Goal: Task Accomplishment & Management: Manage account settings

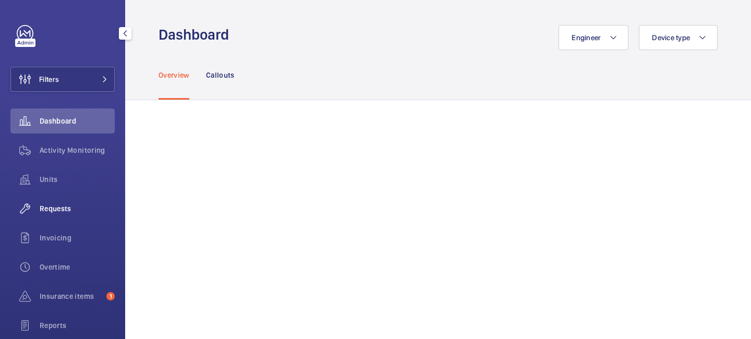
click at [68, 208] on span "Requests" at bounding box center [77, 208] width 75 height 10
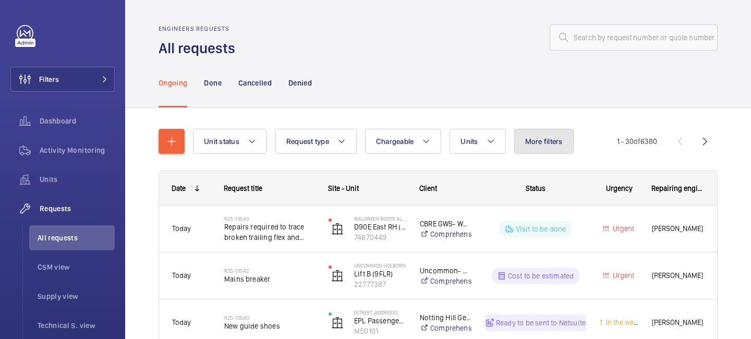
click at [539, 137] on span "More filters" at bounding box center [544, 141] width 38 height 8
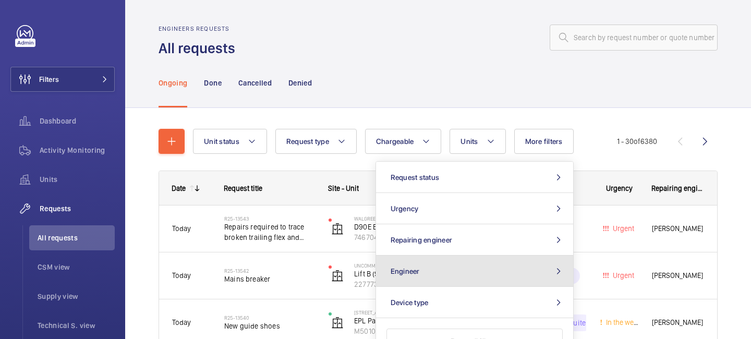
click at [480, 268] on button "Engineer" at bounding box center [474, 271] width 197 height 31
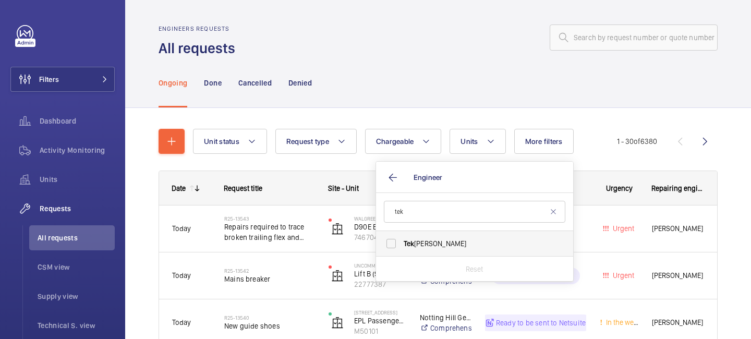
type input "tek"
click at [455, 240] on span "[PERSON_NAME]" at bounding box center [475, 243] width 143 height 10
click at [402, 240] on input "[PERSON_NAME]" at bounding box center [391, 243] width 21 height 21
checkbox input "true"
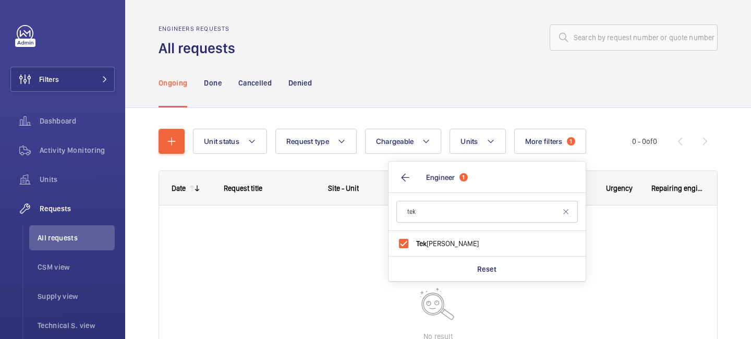
click at [604, 132] on div "Unit status Request type Chargeable Units More filters 1 Request status Urgency…" at bounding box center [412, 141] width 439 height 25
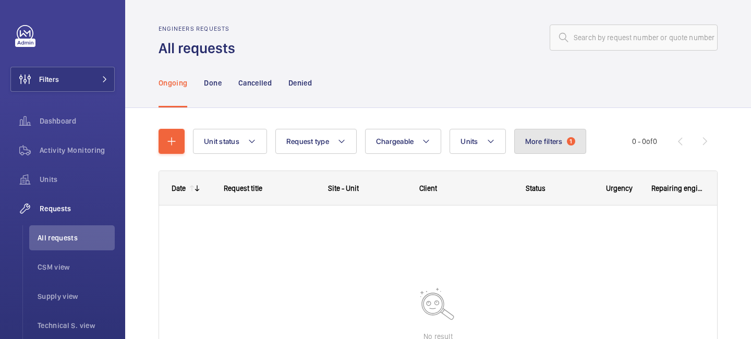
click at [550, 140] on span "More filters" at bounding box center [544, 141] width 38 height 8
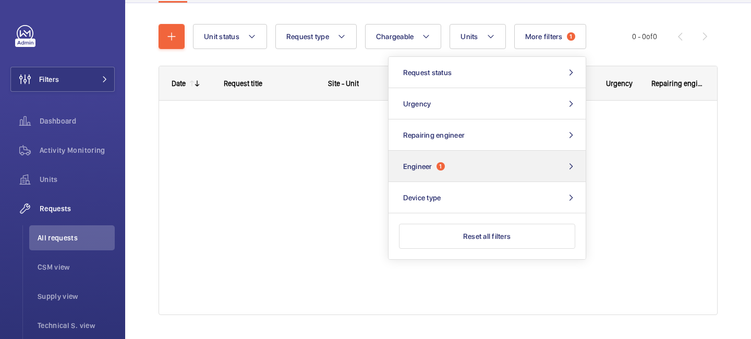
scroll to position [131, 0]
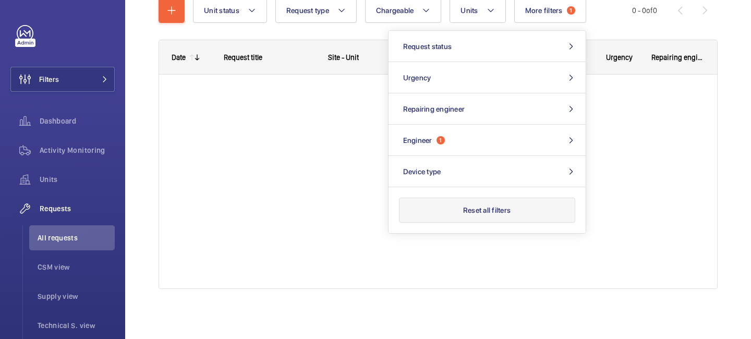
click at [491, 210] on button "Reset all filters" at bounding box center [487, 210] width 176 height 25
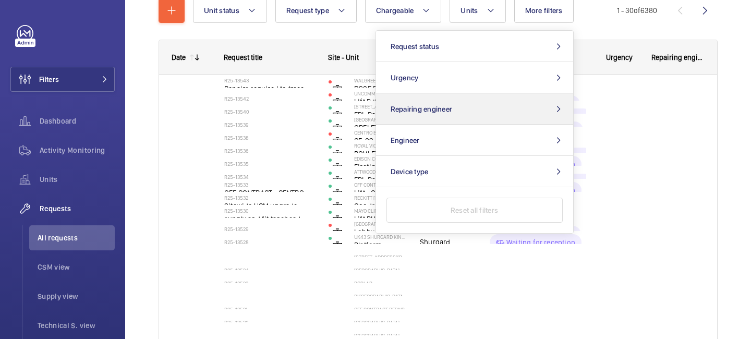
scroll to position [131, 0]
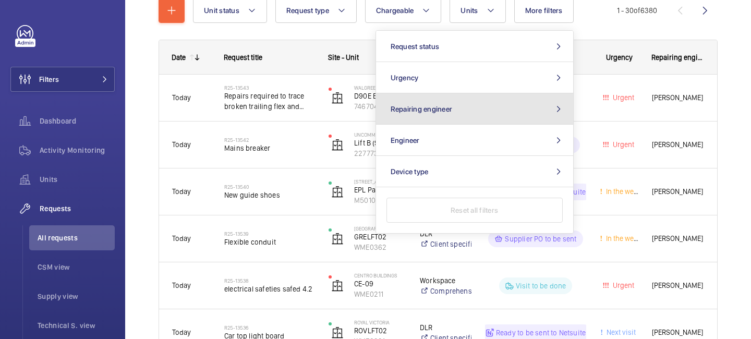
click at [468, 110] on button "Repairing engineer" at bounding box center [474, 108] width 197 height 31
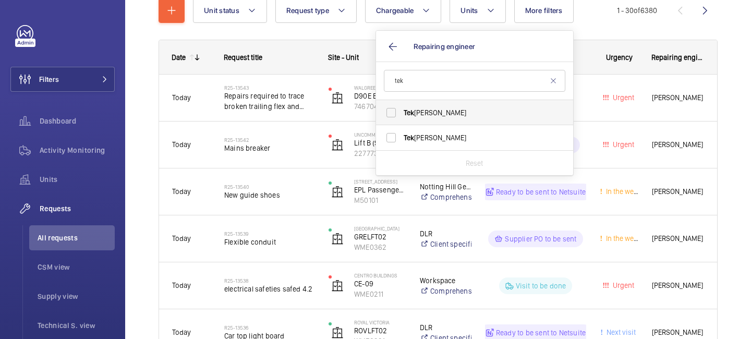
type input "tek"
click at [446, 118] on label "[PERSON_NAME]" at bounding box center [467, 112] width 182 height 25
click at [402, 118] on input "[PERSON_NAME]" at bounding box center [391, 112] width 21 height 21
checkbox input "true"
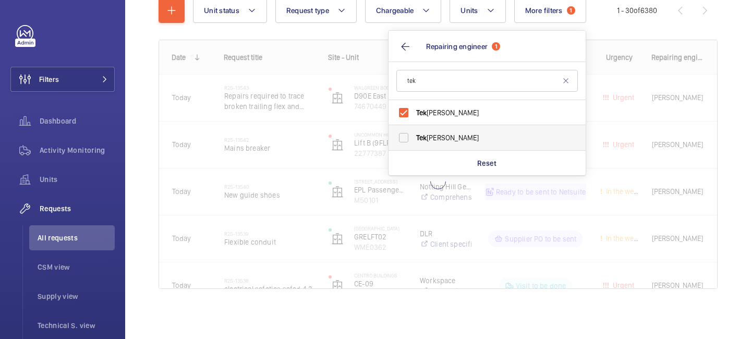
click at [418, 136] on span "Tek" at bounding box center [421, 138] width 11 height 8
click at [414, 136] on input "[PERSON_NAME]" at bounding box center [403, 137] width 21 height 21
checkbox input "true"
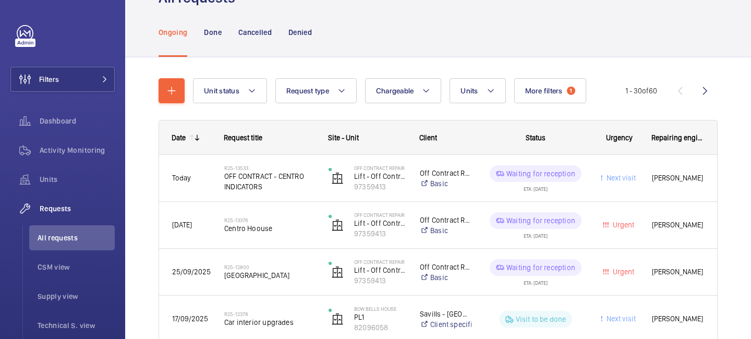
scroll to position [55, 0]
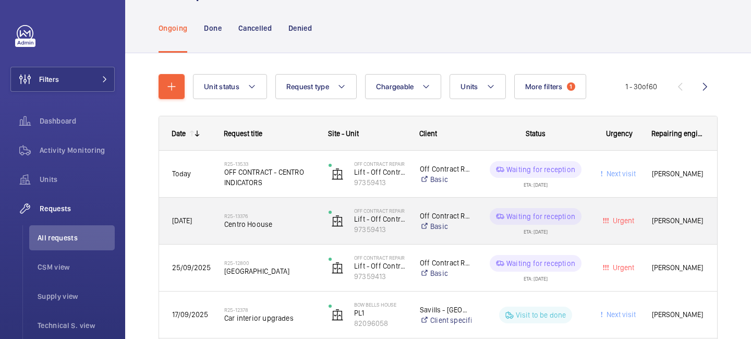
click at [272, 225] on span "Centro Hoouse" at bounding box center [269, 224] width 91 height 10
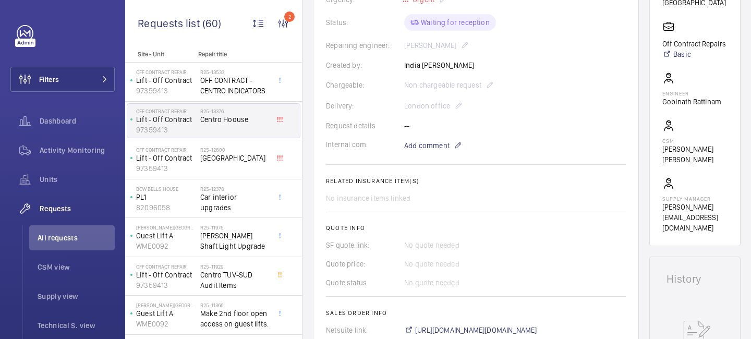
scroll to position [71, 0]
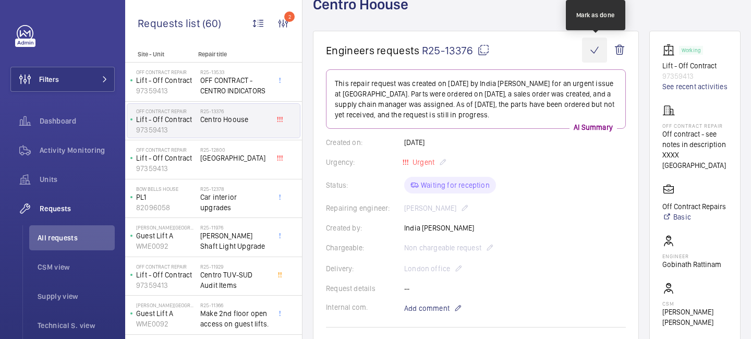
click at [589, 51] on wm-front-icon-button at bounding box center [594, 50] width 25 height 25
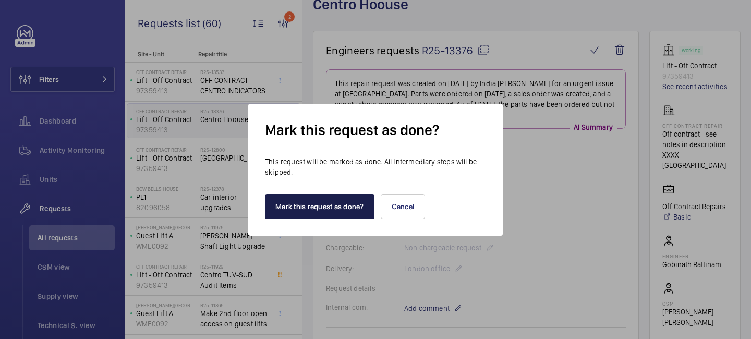
click at [356, 204] on button "Mark this request as done?" at bounding box center [320, 206] width 110 height 25
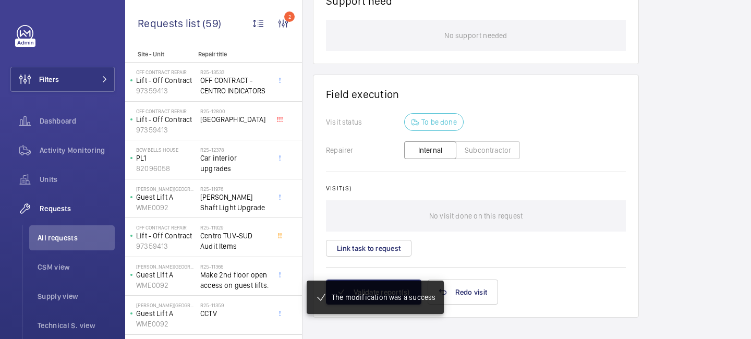
scroll to position [931, 0]
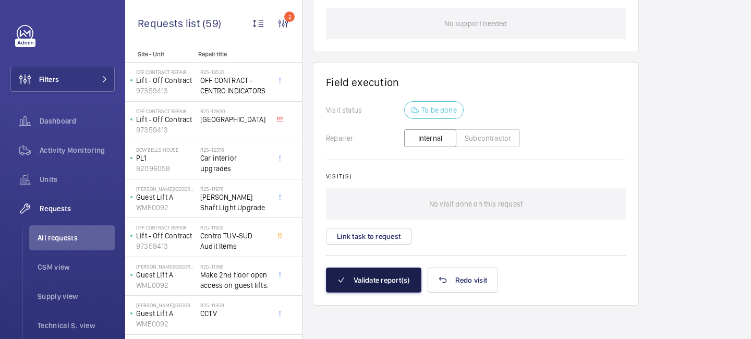
click at [386, 279] on button "Validate report(s)" at bounding box center [373, 280] width 95 height 25
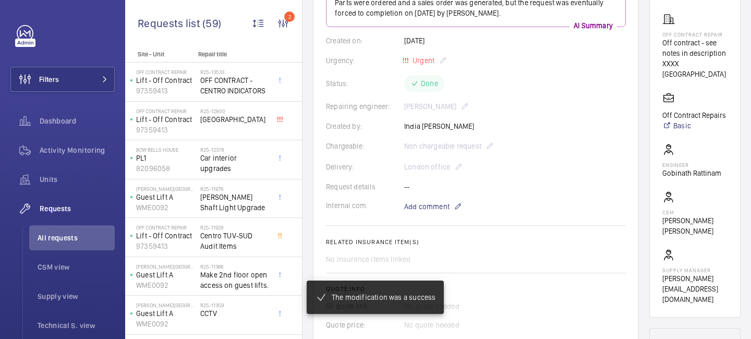
scroll to position [0, 0]
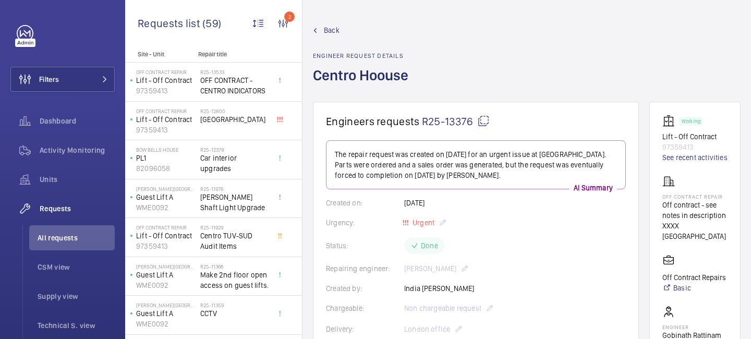
click at [324, 30] on span "Back" at bounding box center [332, 30] width 16 height 10
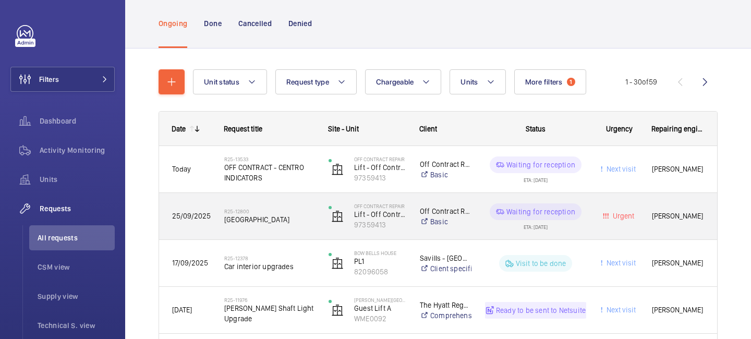
scroll to position [85, 0]
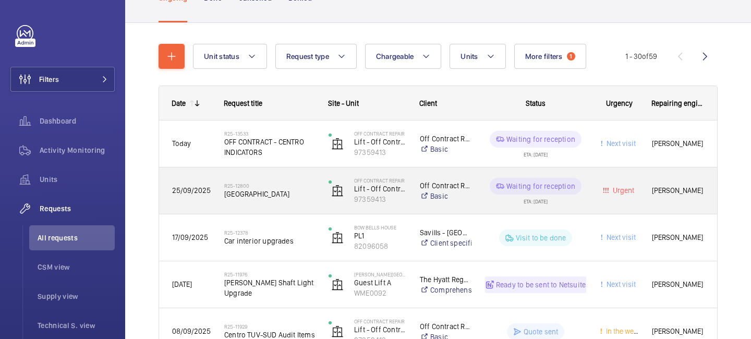
click at [261, 191] on span "[GEOGRAPHIC_DATA]" at bounding box center [269, 194] width 91 height 10
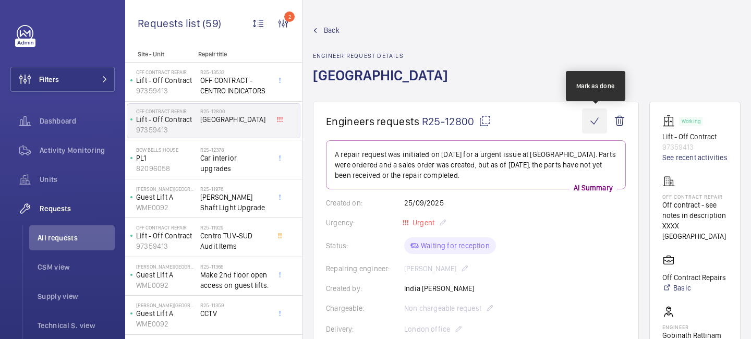
click at [592, 120] on wm-front-icon-button at bounding box center [594, 120] width 25 height 25
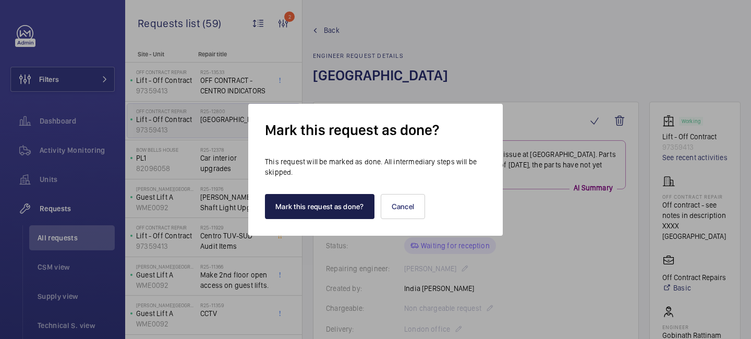
click at [332, 206] on button "Mark this request as done?" at bounding box center [320, 206] width 110 height 25
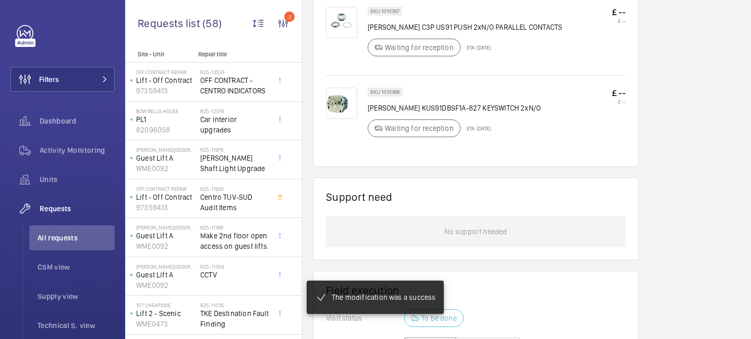
scroll to position [1813, 0]
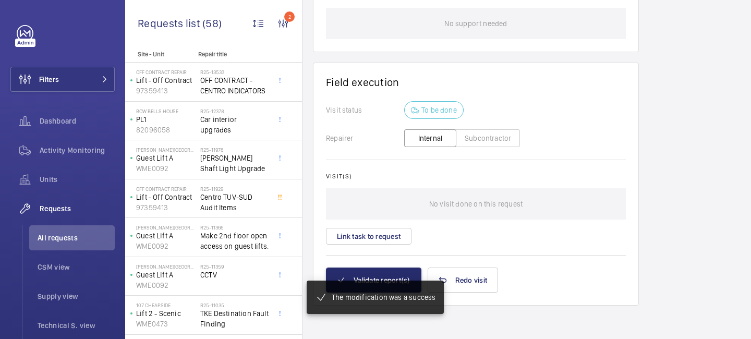
click at [383, 275] on mat-snack-bar-container "The modification was a success" at bounding box center [375, 297] width 179 height 75
click at [377, 273] on mat-snack-bar-container "The modification was a success" at bounding box center [375, 297] width 179 height 75
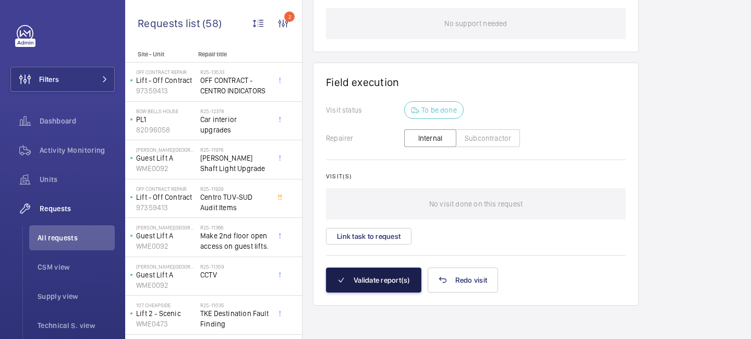
click at [374, 289] on button "Validate report(s)" at bounding box center [373, 280] width 95 height 25
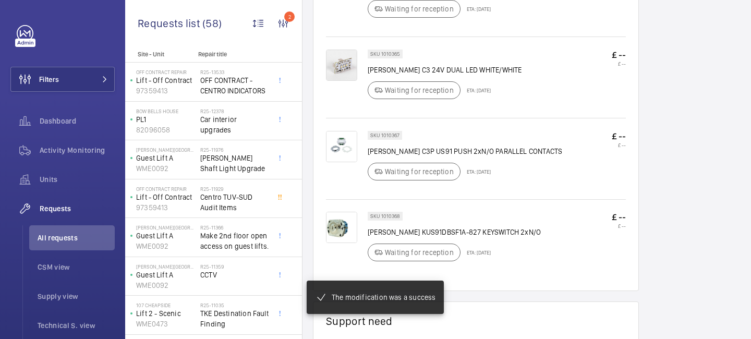
scroll to position [1555, 0]
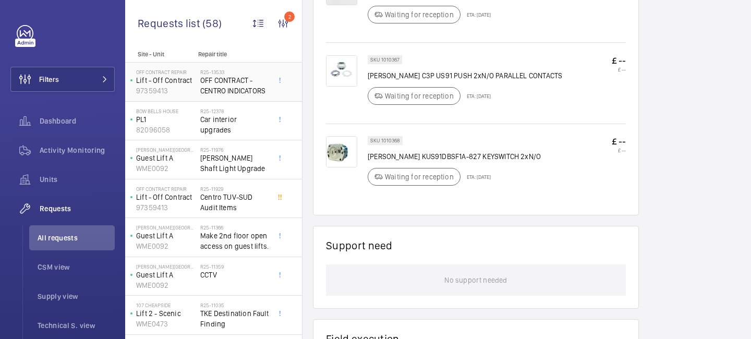
click at [210, 83] on span "OFF CONTRACT - CENTRO INDICATORS" at bounding box center [234, 85] width 69 height 21
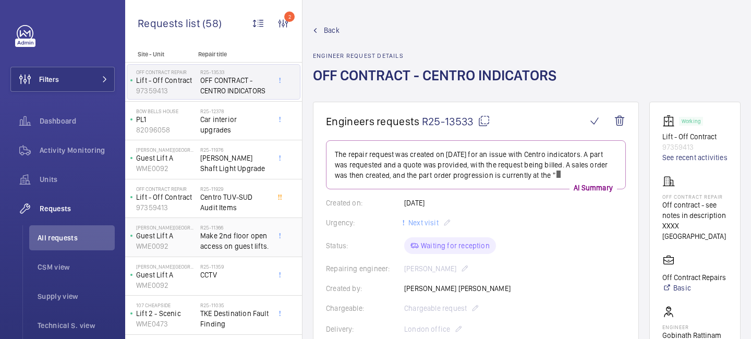
click at [234, 242] on span "Make 2nd floor open access on guest lifts." at bounding box center [234, 241] width 69 height 21
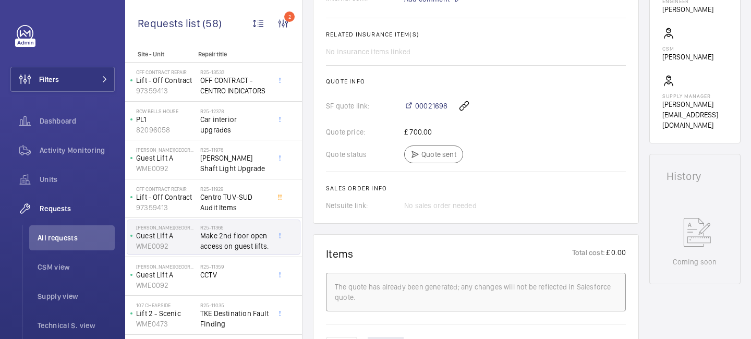
scroll to position [361, 0]
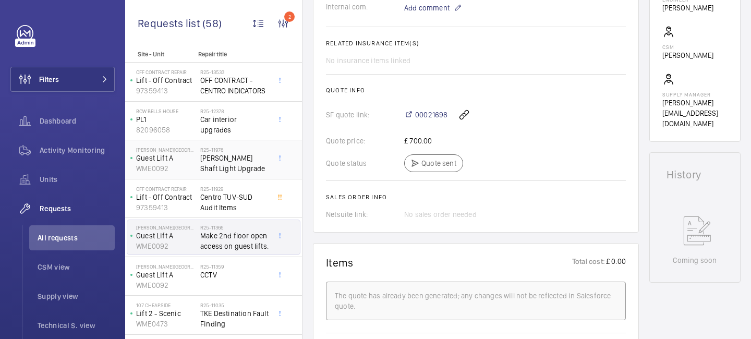
click at [226, 162] on span "[PERSON_NAME] Shaft Light Upgrade" at bounding box center [234, 163] width 69 height 21
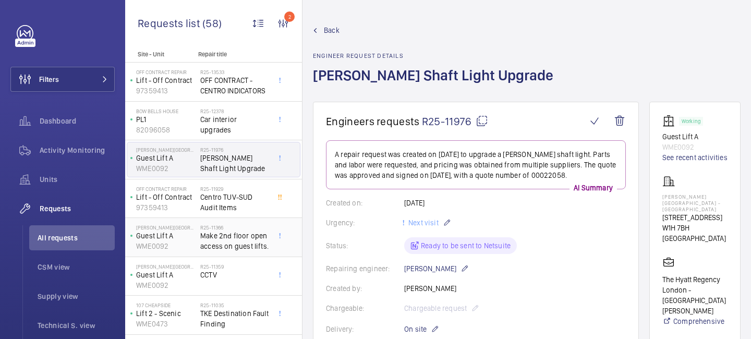
click at [239, 245] on span "Make 2nd floor open access on guest lifts." at bounding box center [234, 241] width 69 height 21
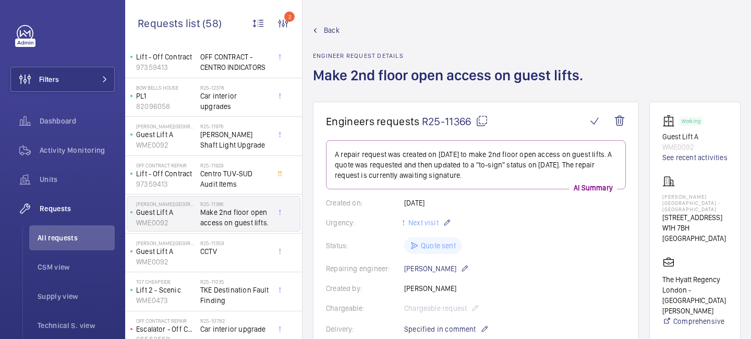
scroll to position [25, 0]
click at [243, 251] on span "CCTV" at bounding box center [234, 250] width 69 height 10
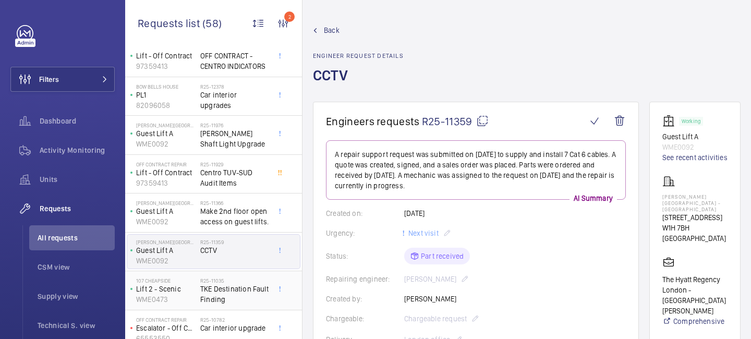
click at [233, 288] on span "TKE Destination Fault Finding" at bounding box center [234, 294] width 69 height 21
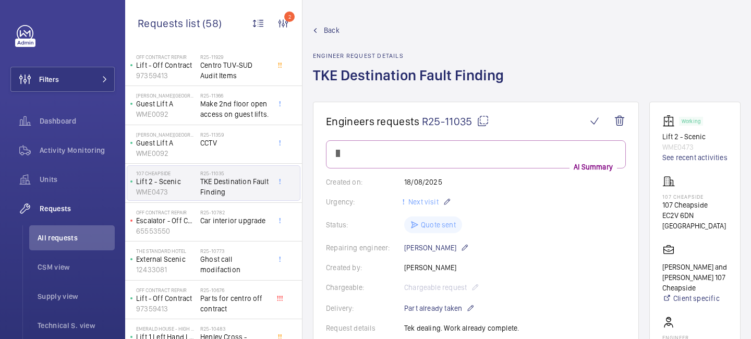
scroll to position [195, 0]
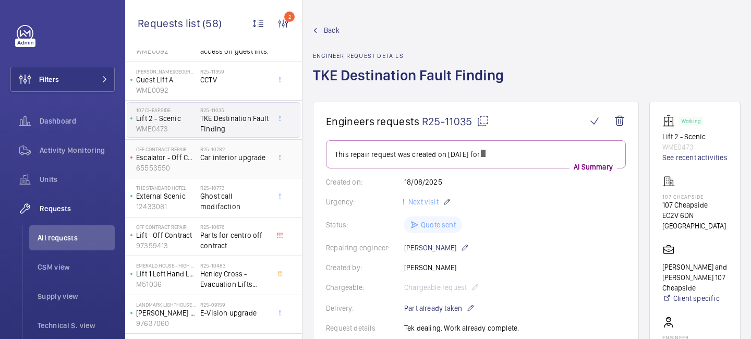
click at [235, 156] on span "Car interior upgrade" at bounding box center [234, 157] width 69 height 10
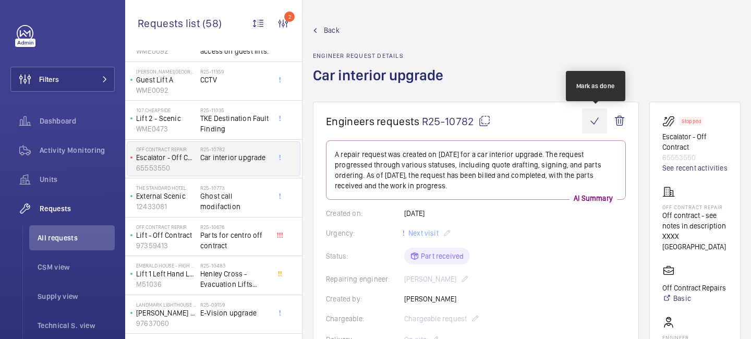
click at [592, 126] on wm-front-icon-button at bounding box center [594, 120] width 25 height 25
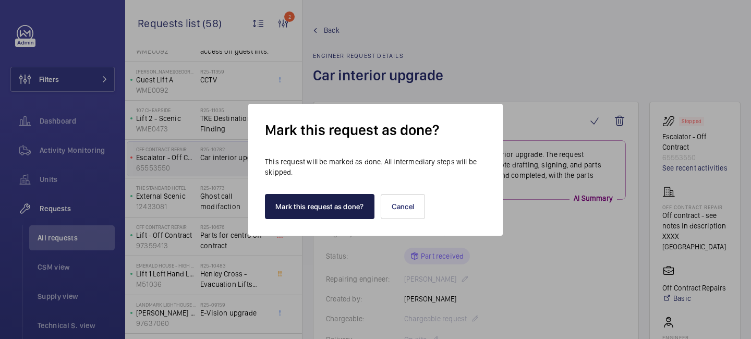
click at [321, 213] on button "Mark this request as done?" at bounding box center [320, 206] width 110 height 25
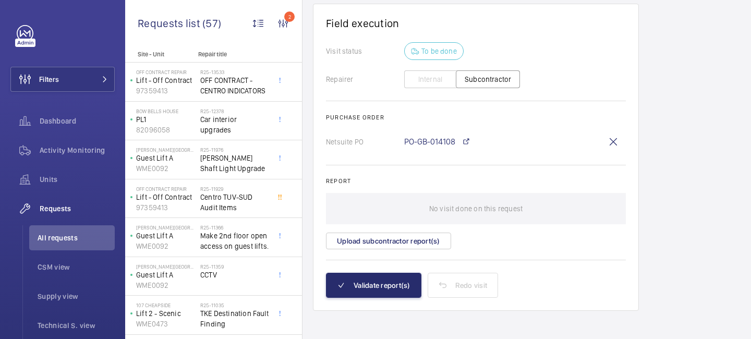
scroll to position [1205, 0]
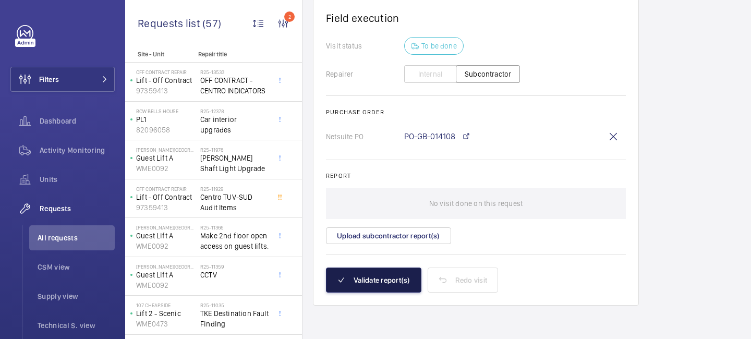
click at [368, 274] on button "Validate report(s)" at bounding box center [373, 280] width 95 height 25
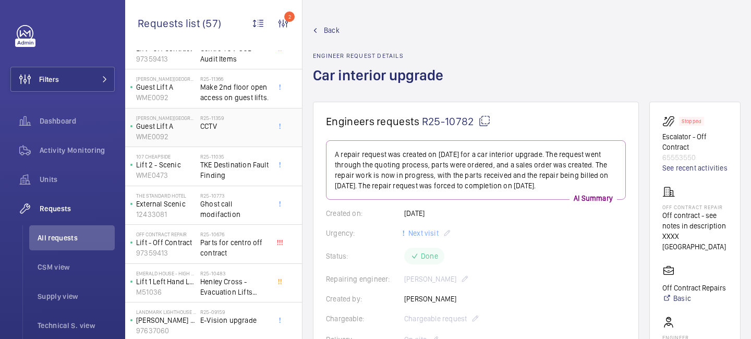
scroll to position [149, 0]
click at [217, 249] on span "Parts for centro off contract" at bounding box center [234, 247] width 69 height 21
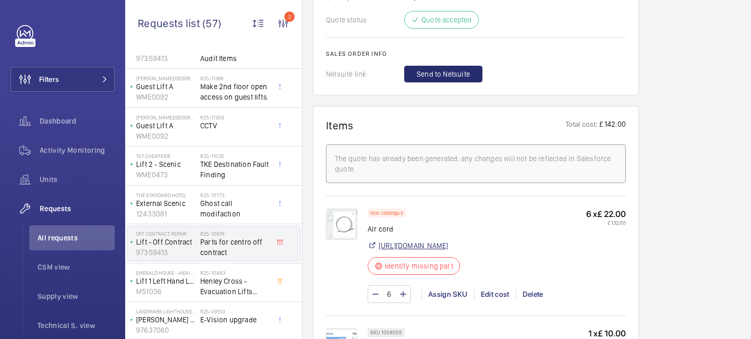
scroll to position [680, 0]
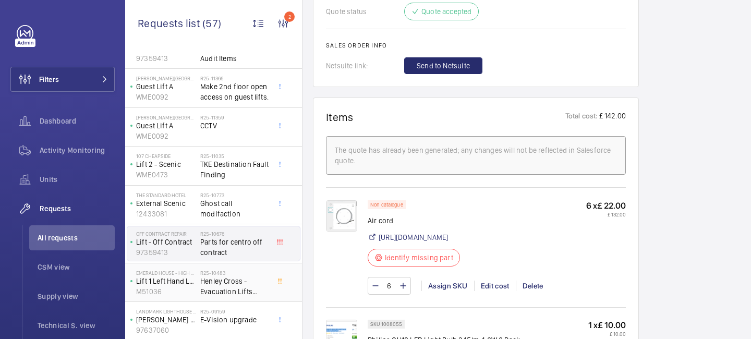
click at [209, 286] on span "Henley Cross - Evacuation Lifts Repair" at bounding box center [234, 286] width 69 height 21
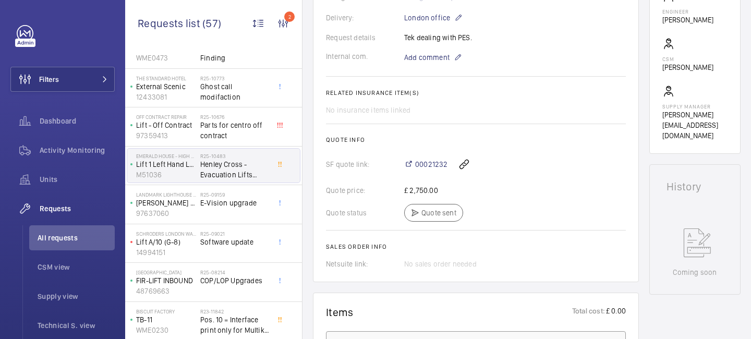
scroll to position [287, 0]
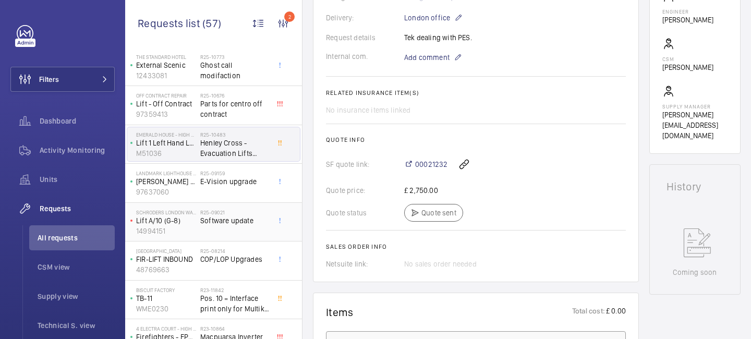
click at [209, 228] on div "R25-09021 Software update" at bounding box center [234, 224] width 69 height 30
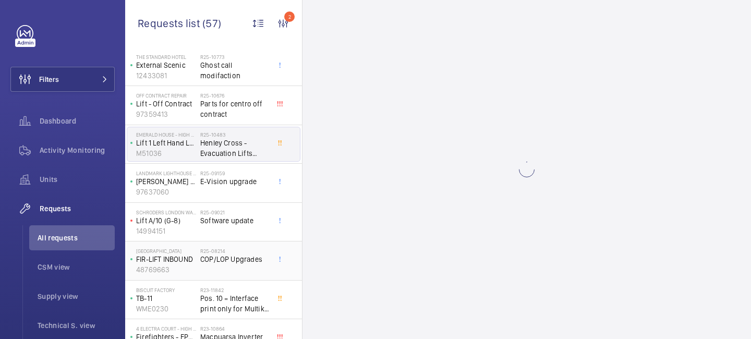
click at [209, 266] on div "R25-08214 COP/LOP Upgrades" at bounding box center [234, 263] width 69 height 30
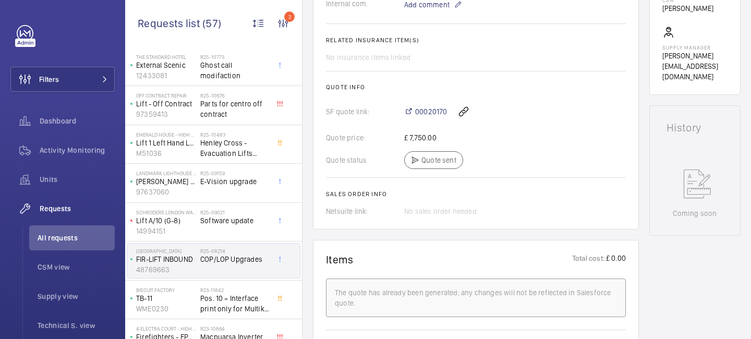
scroll to position [438, 0]
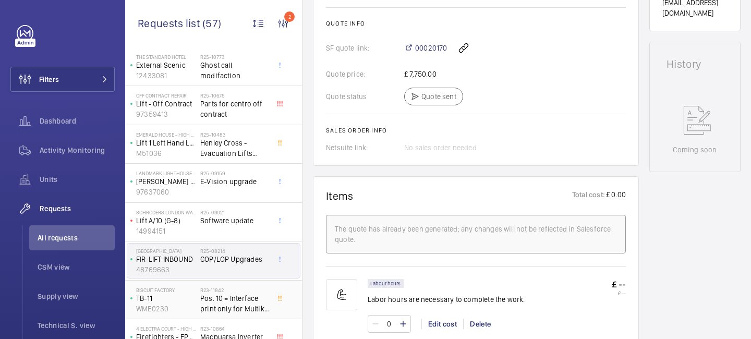
click at [224, 297] on span "Pos. 10 = Interface print only for Multikit 400 VAC (LRV)" at bounding box center [234, 303] width 69 height 21
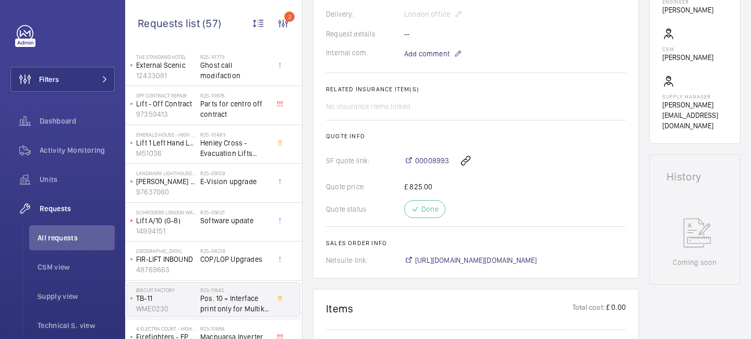
scroll to position [340, 0]
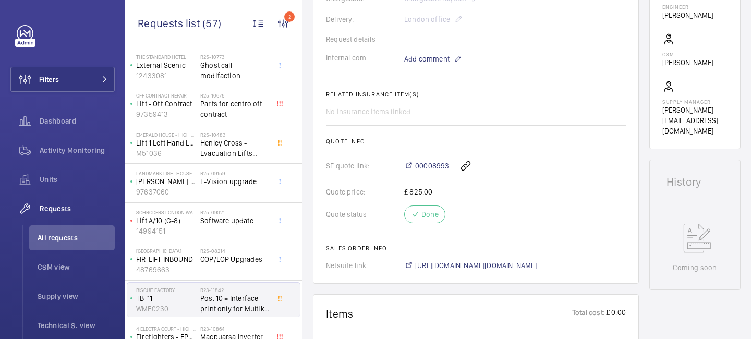
click at [428, 163] on span "00008993" at bounding box center [432, 166] width 34 height 10
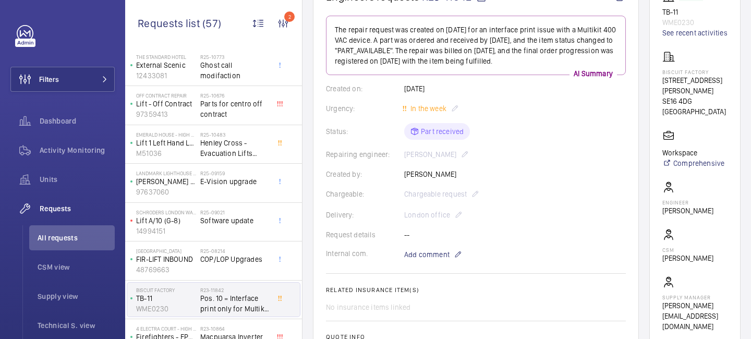
scroll to position [0, 0]
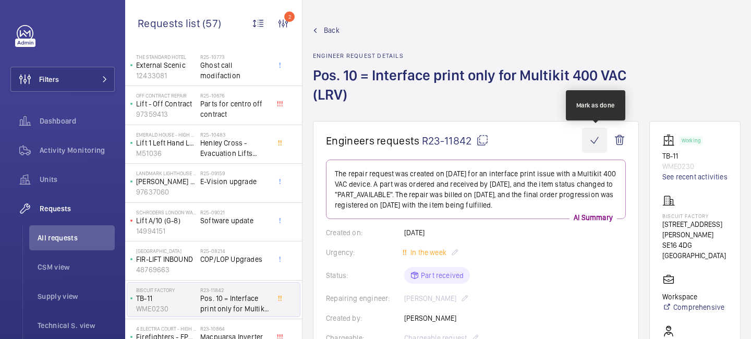
click at [592, 139] on wm-front-icon-button at bounding box center [594, 140] width 25 height 25
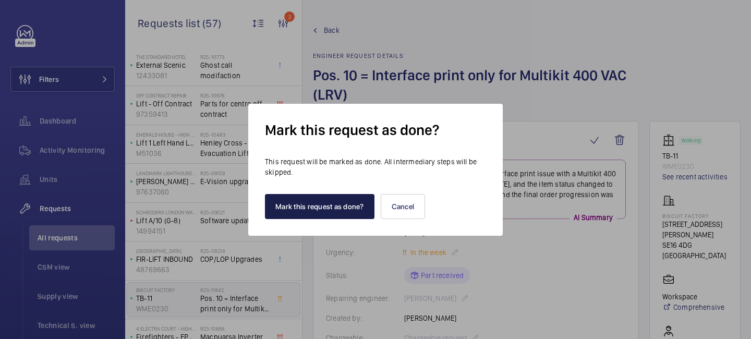
click at [345, 201] on button "Mark this request as done?" at bounding box center [320, 206] width 110 height 25
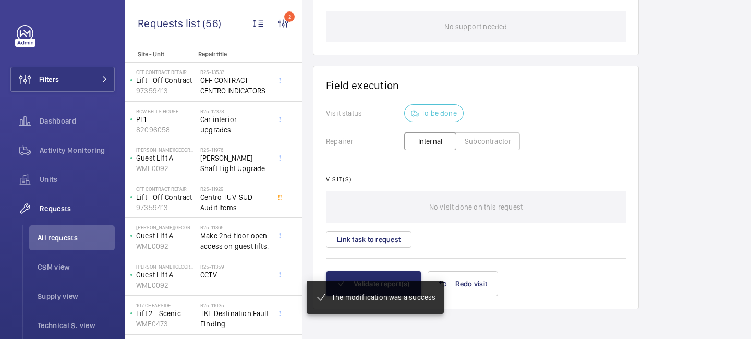
scroll to position [849, 0]
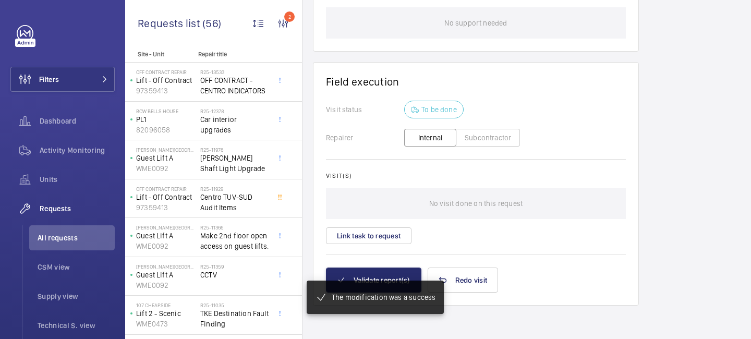
click at [376, 277] on mat-snack-bar-container "The modification was a success" at bounding box center [375, 297] width 179 height 75
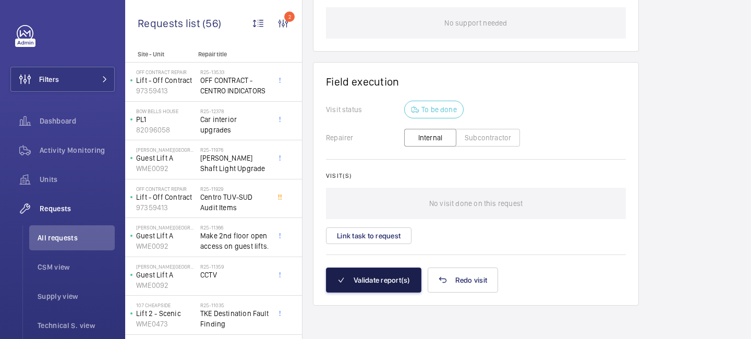
click at [374, 279] on button "Validate report(s)" at bounding box center [373, 280] width 95 height 25
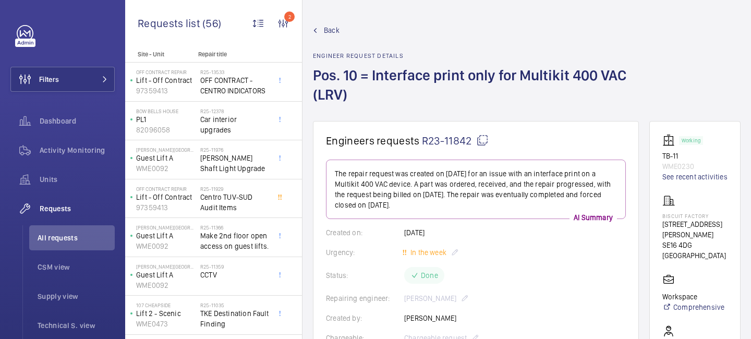
click at [329, 25] on span "Back" at bounding box center [332, 30] width 16 height 10
click at [329, 28] on span "Back" at bounding box center [332, 30] width 16 height 10
click at [57, 212] on span "Requests" at bounding box center [77, 208] width 75 height 10
click at [285, 26] on wm-front-icon-button "2" at bounding box center [283, 23] width 25 height 25
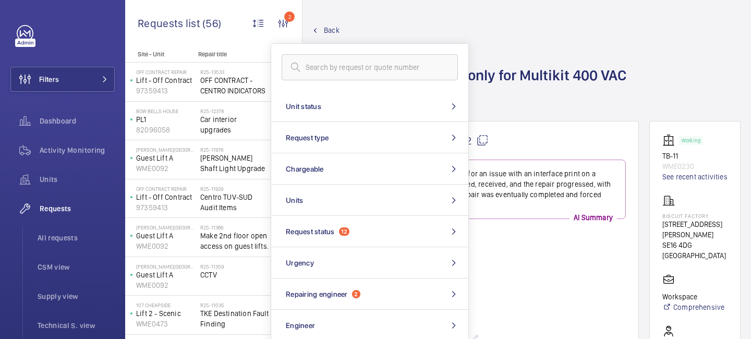
click at [408, 21] on wm-front-admin-header "Back Engineer request details Pos. 10 = Interface print only for Multikit 400 V…" at bounding box center [527, 60] width 449 height 121
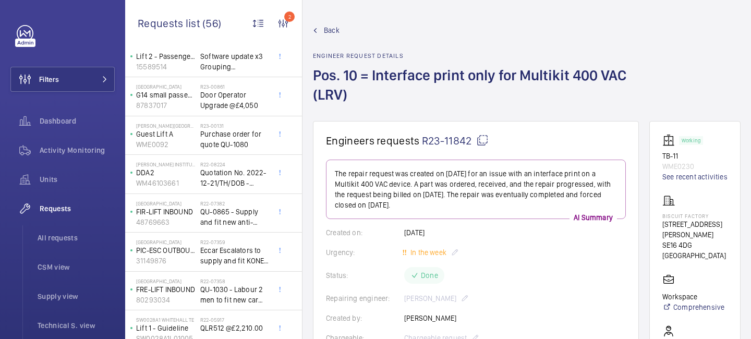
scroll to position [1900, 0]
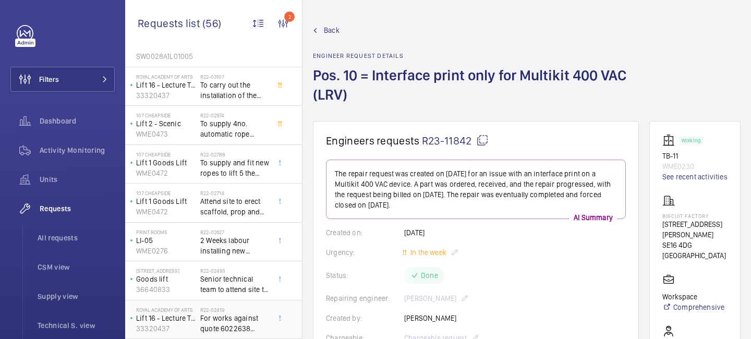
click at [206, 331] on span "For works against quote 6022638 @£2197.00" at bounding box center [234, 323] width 69 height 21
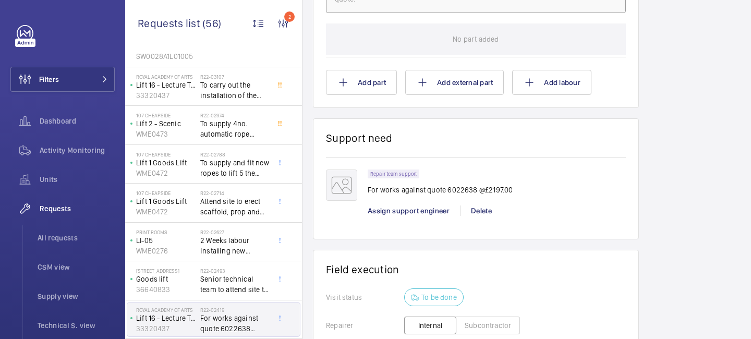
scroll to position [389, 0]
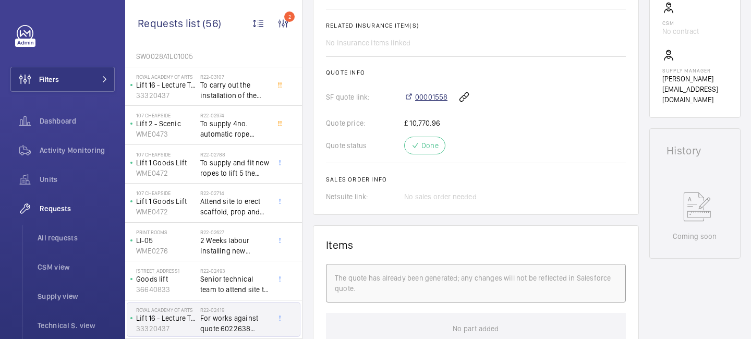
click at [426, 99] on span "00001558" at bounding box center [431, 97] width 32 height 10
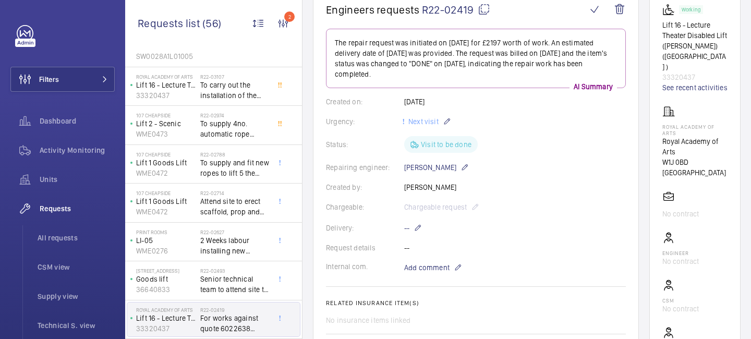
scroll to position [0, 0]
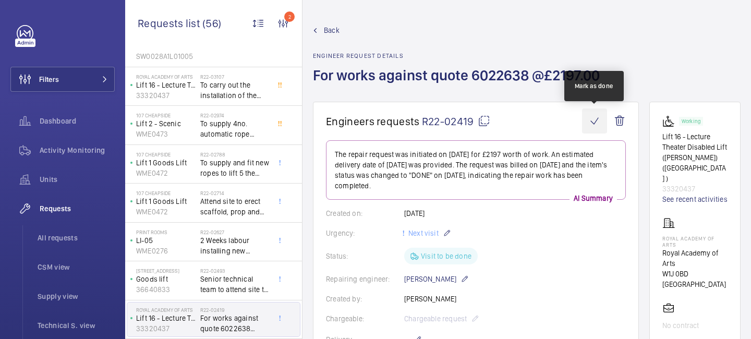
click at [592, 118] on wm-front-icon-button at bounding box center [594, 120] width 25 height 25
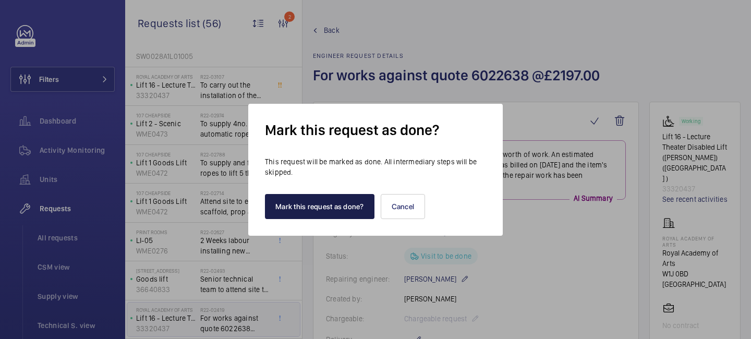
click at [319, 211] on button "Mark this request as done?" at bounding box center [320, 206] width 110 height 25
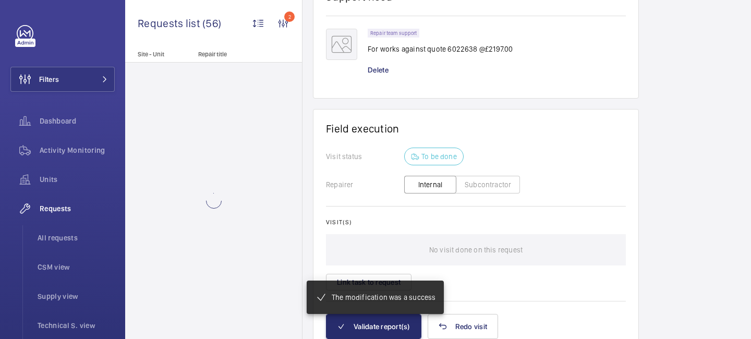
scroll to position [778, 0]
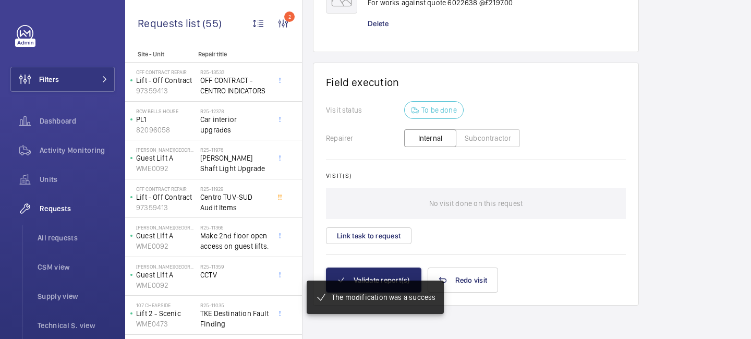
click at [369, 278] on mat-snack-bar-container "The modification was a success" at bounding box center [375, 297] width 179 height 75
click at [370, 277] on mat-snack-bar-container "The modification was a success" at bounding box center [375, 297] width 179 height 75
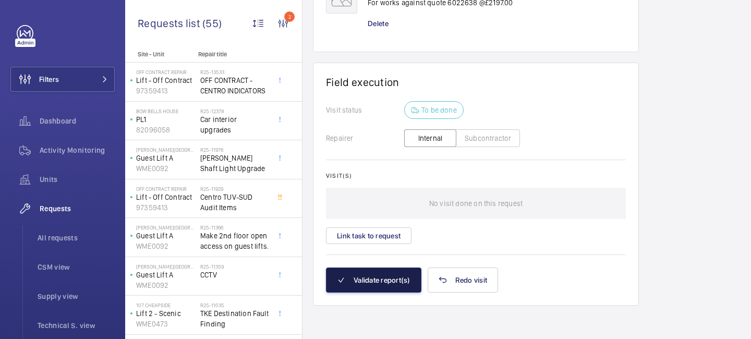
click at [367, 279] on button "Validate report(s)" at bounding box center [373, 280] width 95 height 25
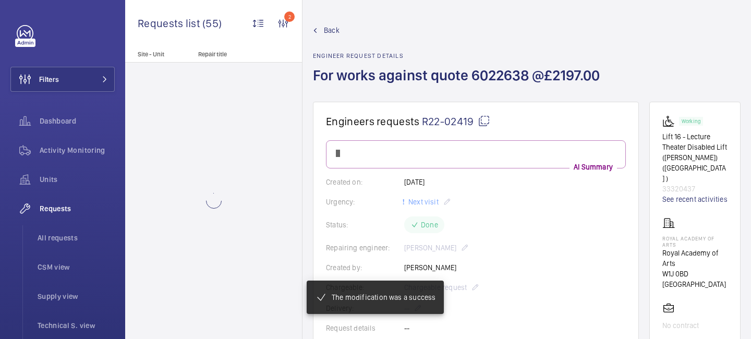
scroll to position [0, 0]
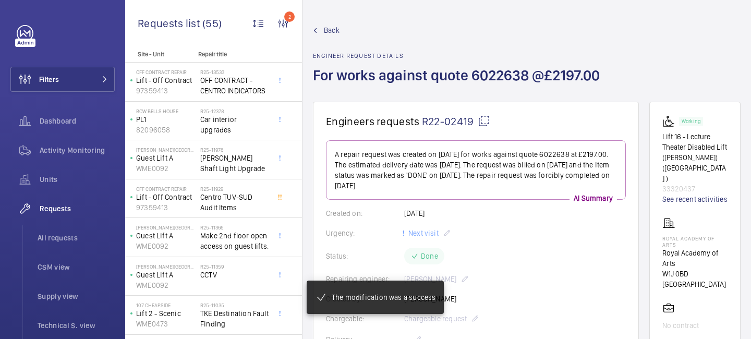
click at [332, 34] on span "Back" at bounding box center [332, 30] width 16 height 10
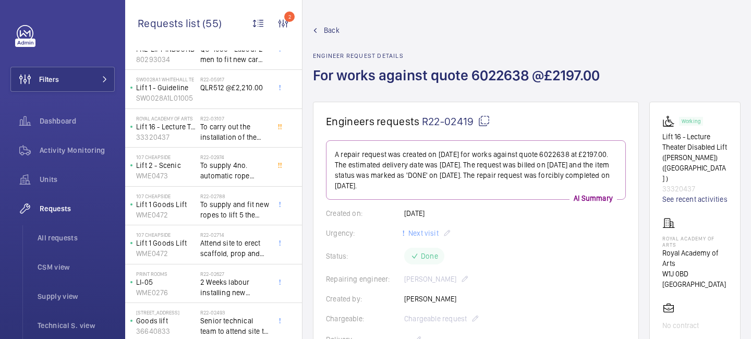
scroll to position [1861, 0]
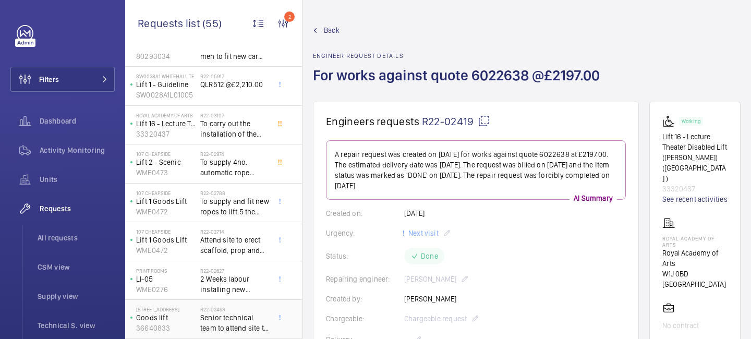
click at [221, 309] on h2 "R22-02493" at bounding box center [234, 309] width 69 height 6
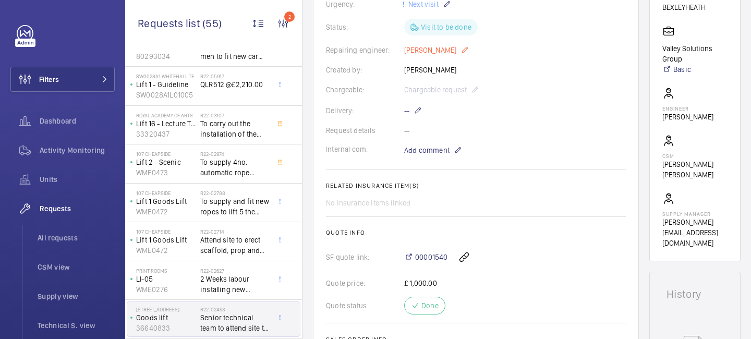
scroll to position [328, 0]
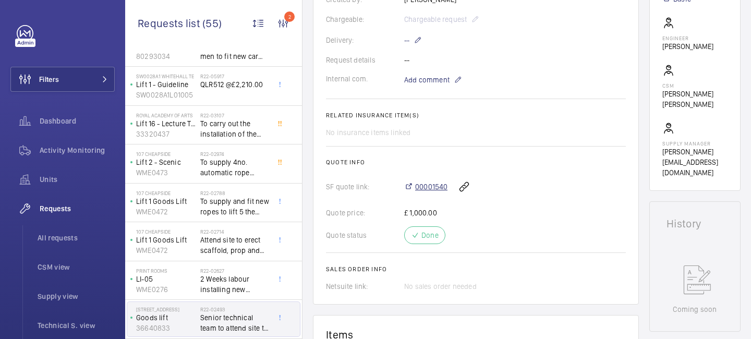
click at [432, 185] on span "00001540" at bounding box center [431, 187] width 32 height 10
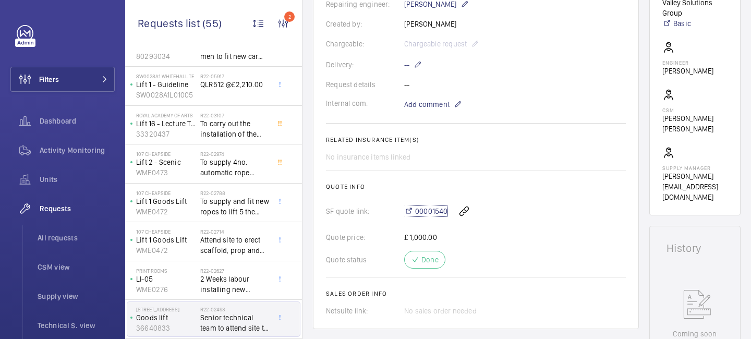
scroll to position [906, 0]
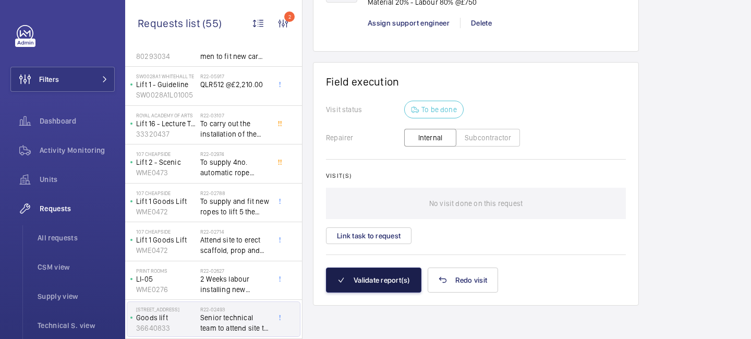
click at [373, 277] on button "Validate report(s)" at bounding box center [373, 280] width 95 height 25
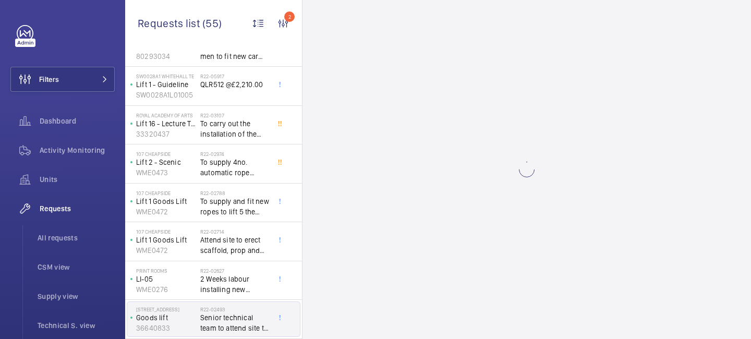
scroll to position [0, 0]
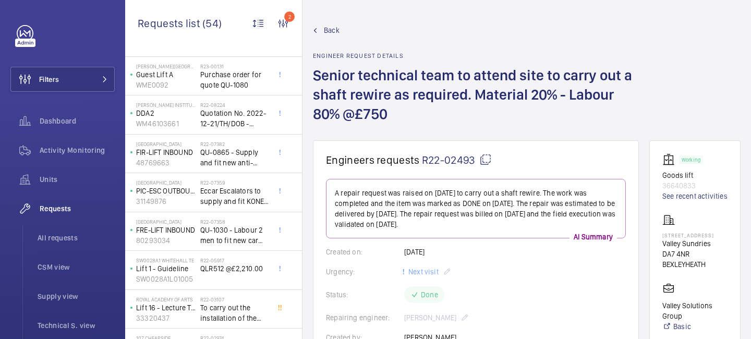
scroll to position [1822, 0]
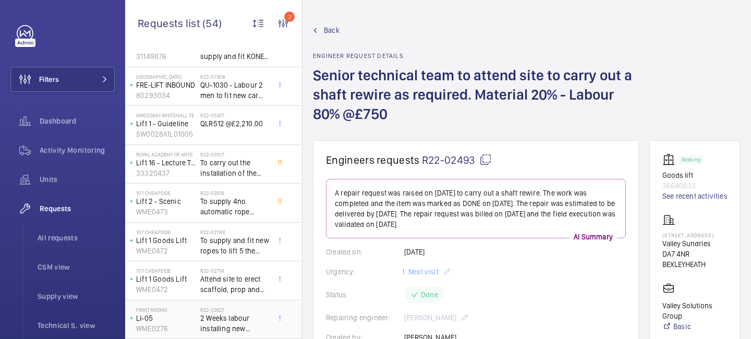
click at [219, 331] on span "2 Weeks labour installing new control panel and re wire. Remove car doors, re s…" at bounding box center [234, 323] width 69 height 21
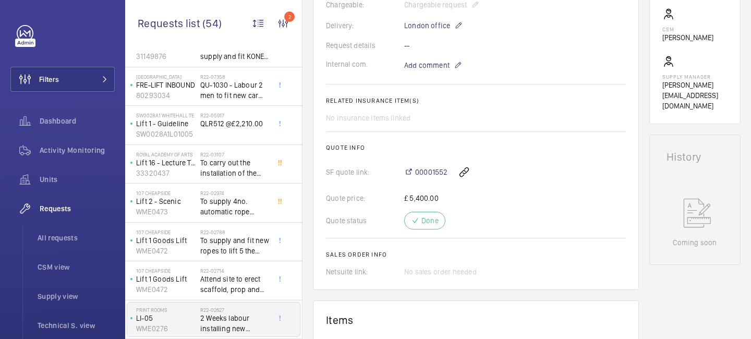
scroll to position [484, 0]
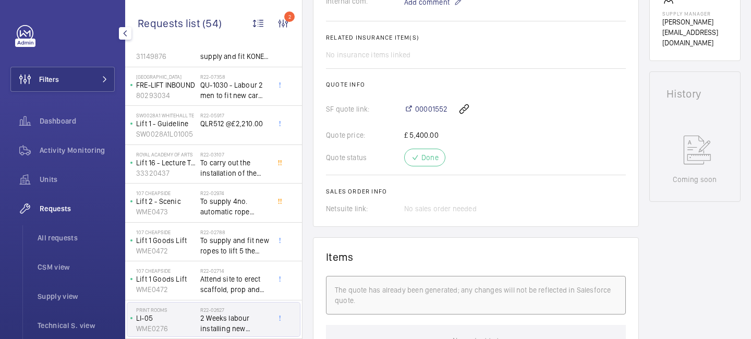
click at [61, 245] on li "All requests" at bounding box center [72, 237] width 86 height 25
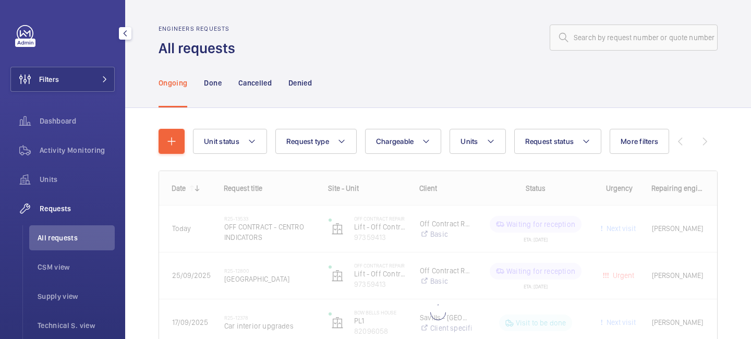
click at [64, 209] on span "Requests" at bounding box center [77, 208] width 75 height 10
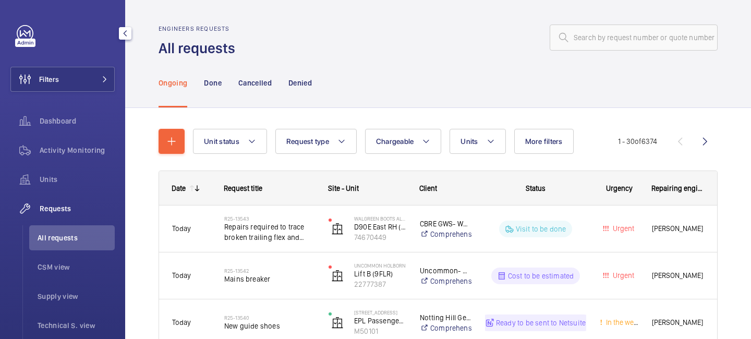
click at [57, 237] on span "All requests" at bounding box center [76, 238] width 77 height 10
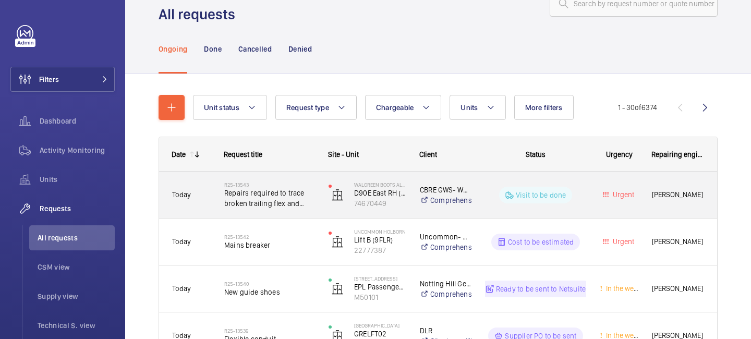
scroll to position [57, 0]
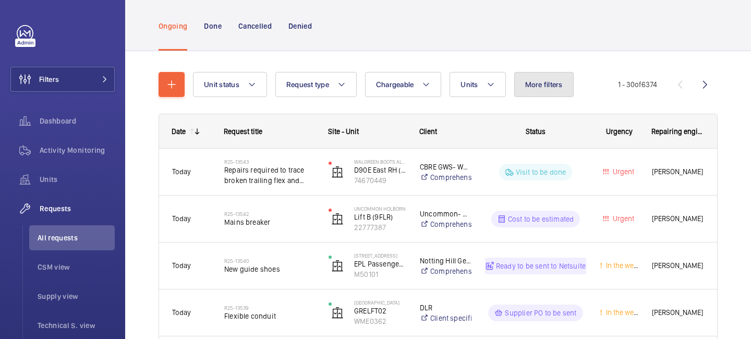
click at [546, 89] on button "More filters" at bounding box center [543, 84] width 59 height 25
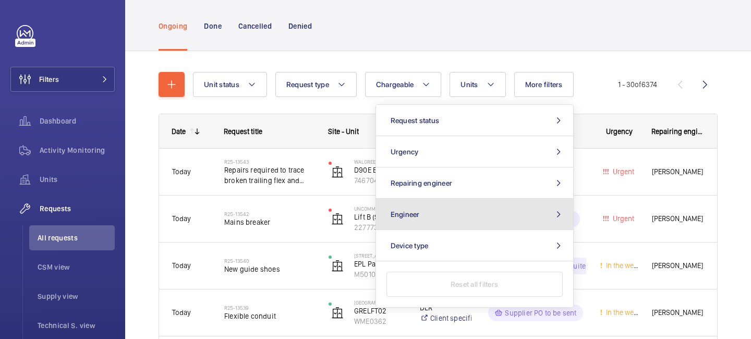
click at [483, 211] on button "Engineer" at bounding box center [474, 214] width 197 height 31
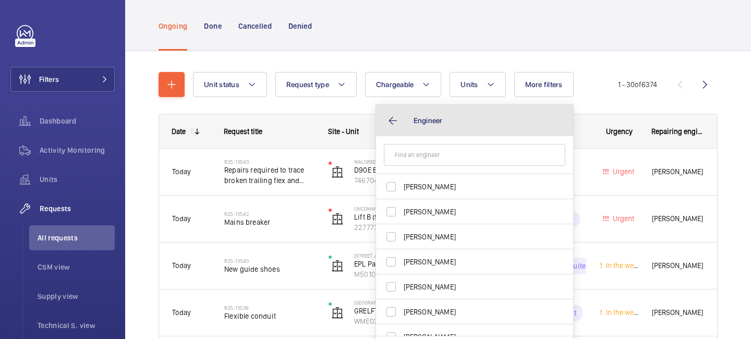
click at [384, 120] on button "Engineer" at bounding box center [474, 120] width 197 height 31
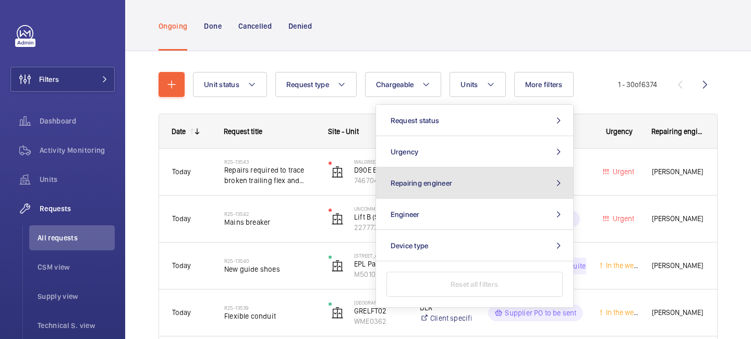
click at [429, 182] on span "Repairing engineer" at bounding box center [422, 183] width 62 height 8
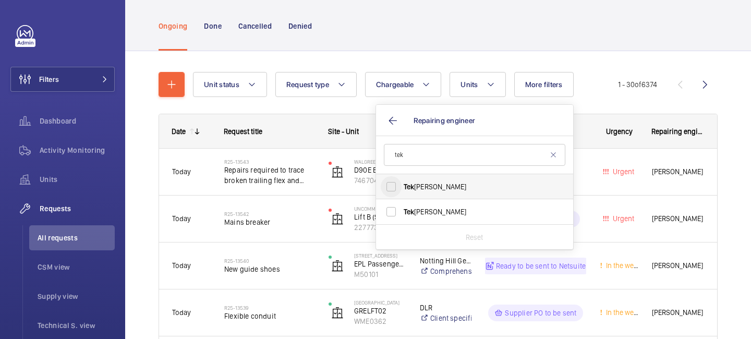
type input "tek"
click at [390, 188] on input "[PERSON_NAME]" at bounding box center [391, 186] width 21 height 21
checkbox input "true"
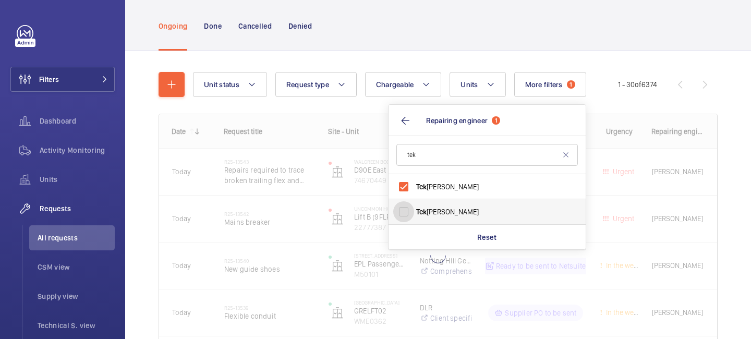
click at [400, 209] on input "[PERSON_NAME]" at bounding box center [403, 211] width 21 height 21
checkbox input "true"
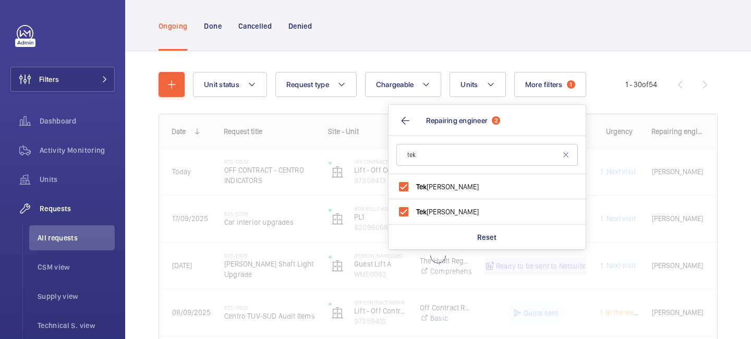
click at [427, 26] on div "Ongoing Done Cancelled Denied" at bounding box center [438, 26] width 559 height 50
